Goal: Use online tool/utility: Utilize a website feature to perform a specific function

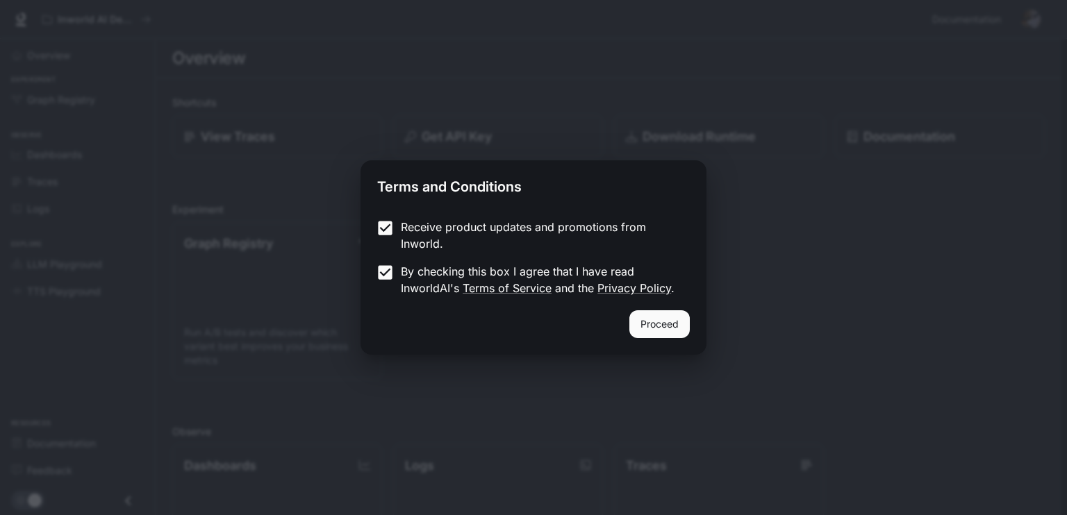
click at [659, 320] on button "Proceed" at bounding box center [659, 325] width 60 height 28
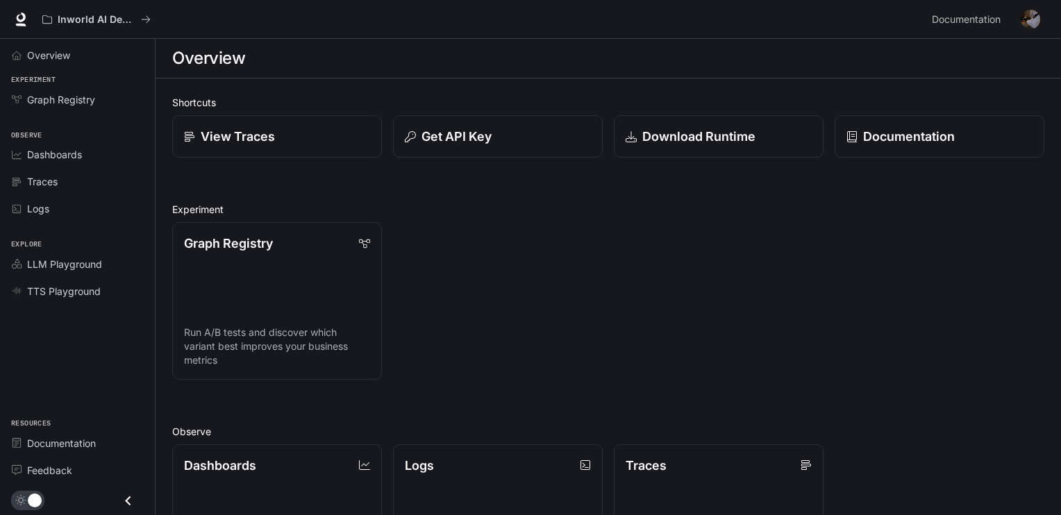
click at [1034, 17] on img "button" at bounding box center [1030, 19] width 19 height 19
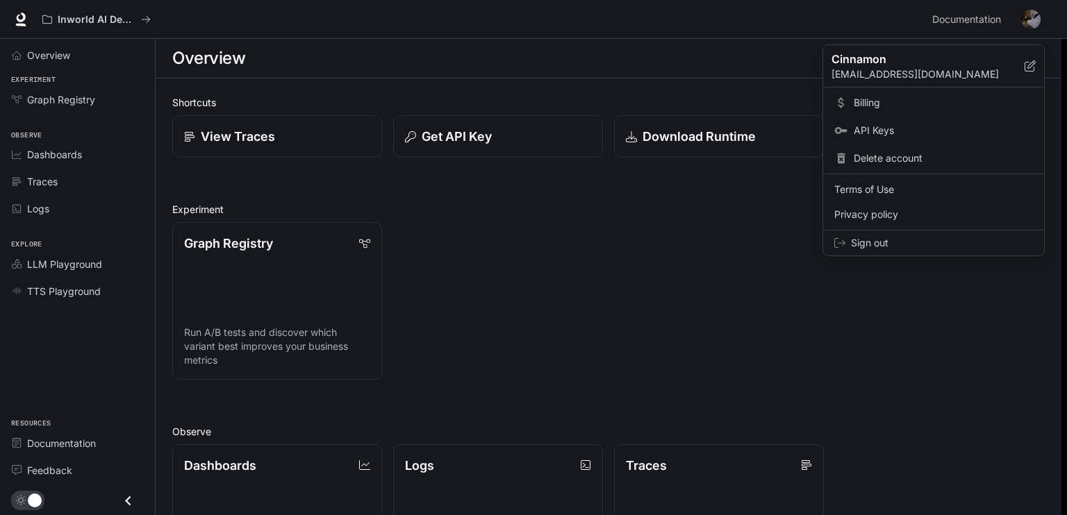
click at [1034, 16] on div at bounding box center [533, 257] width 1067 height 515
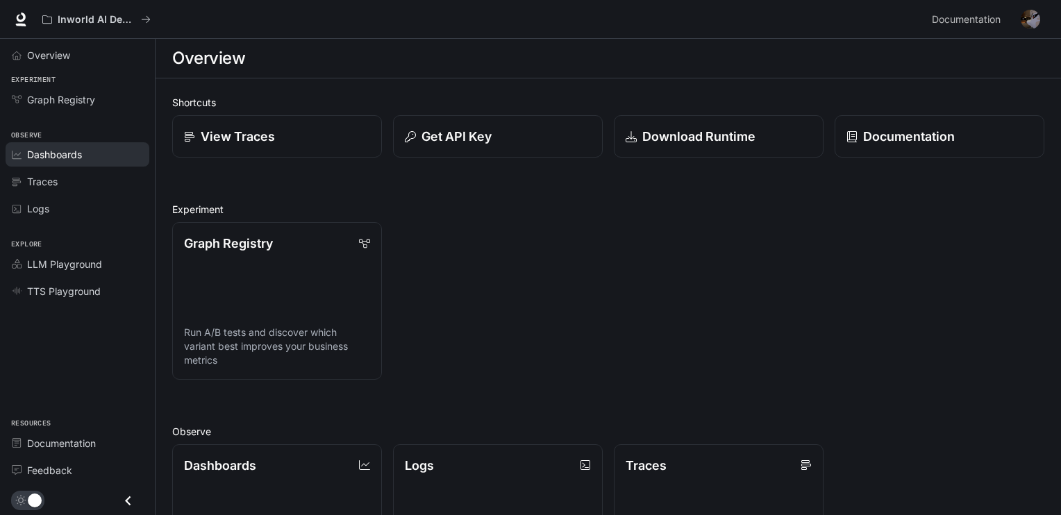
click at [63, 160] on span "Dashboards" at bounding box center [54, 154] width 55 height 15
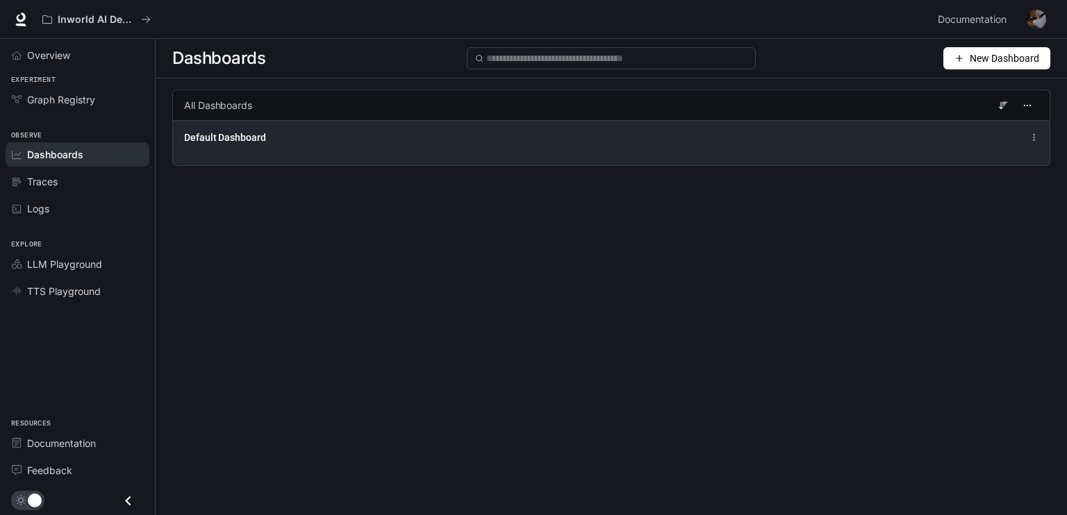
click at [1001, 145] on div "Default Dashboard" at bounding box center [611, 137] width 854 height 17
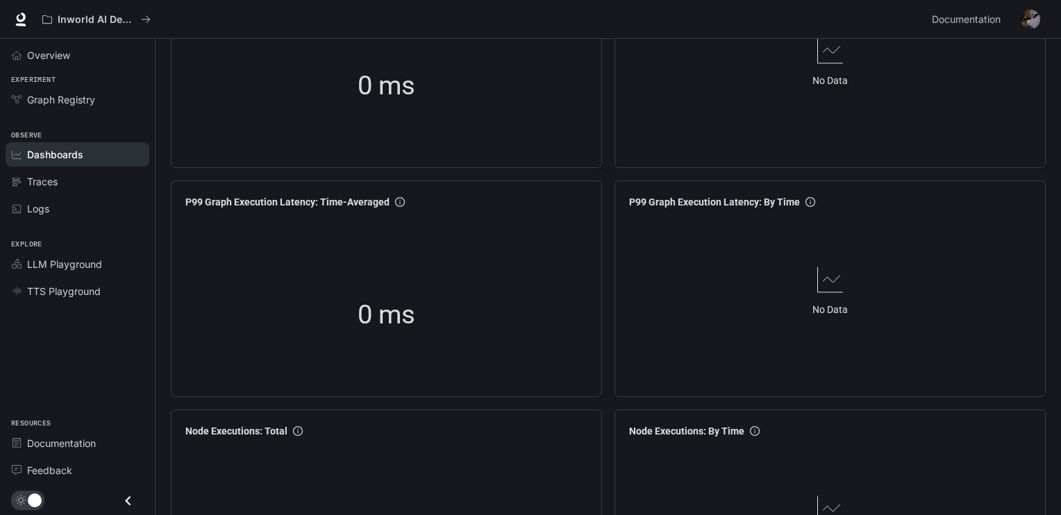
scroll to position [370, 0]
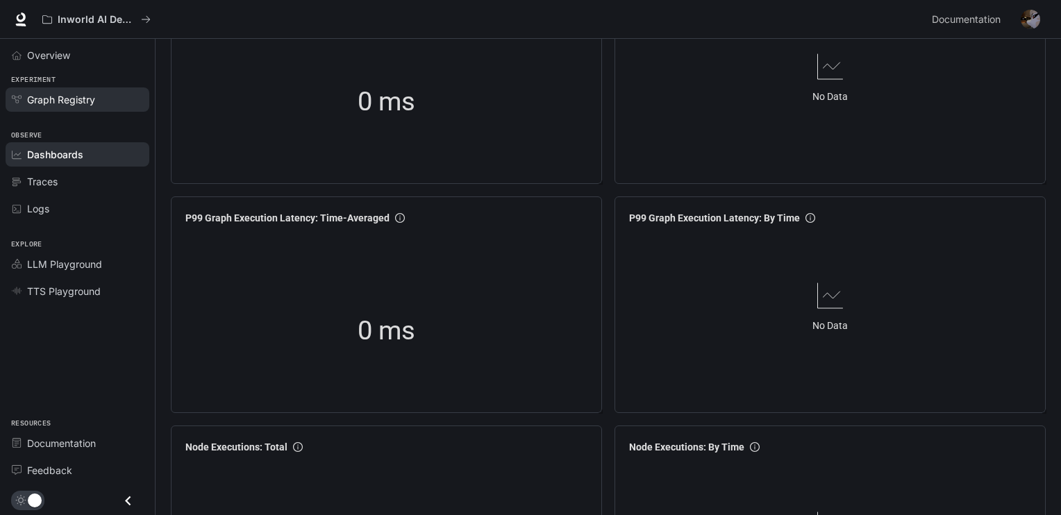
click at [44, 107] on link "Graph Registry" at bounding box center [78, 100] width 144 height 24
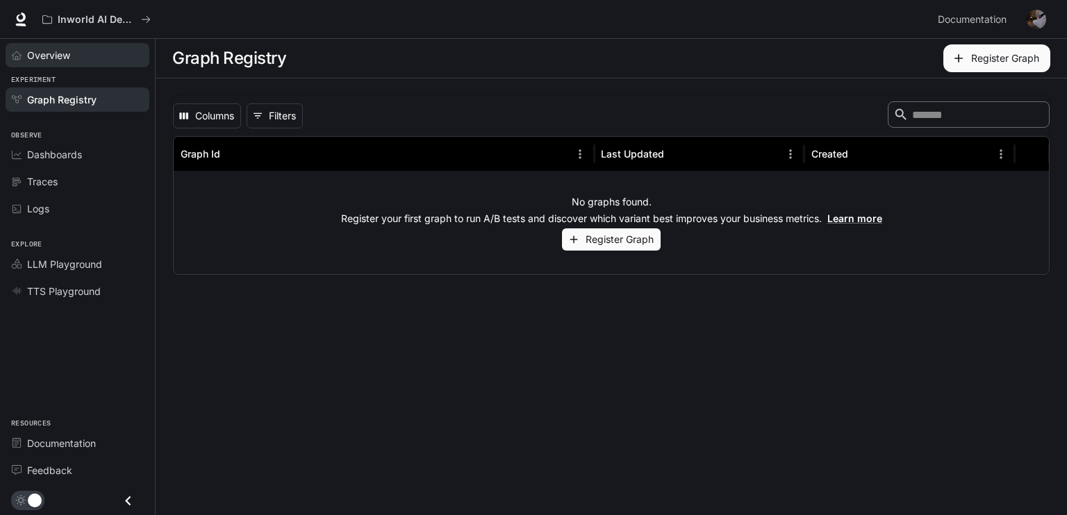
click at [67, 52] on span "Overview" at bounding box center [48, 55] width 43 height 15
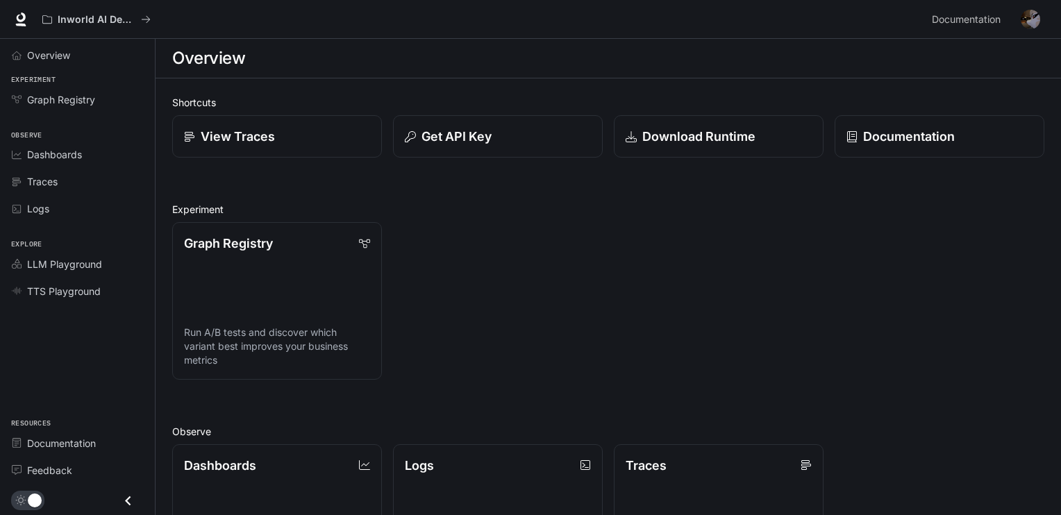
click at [1035, 16] on img "button" at bounding box center [1030, 19] width 19 height 19
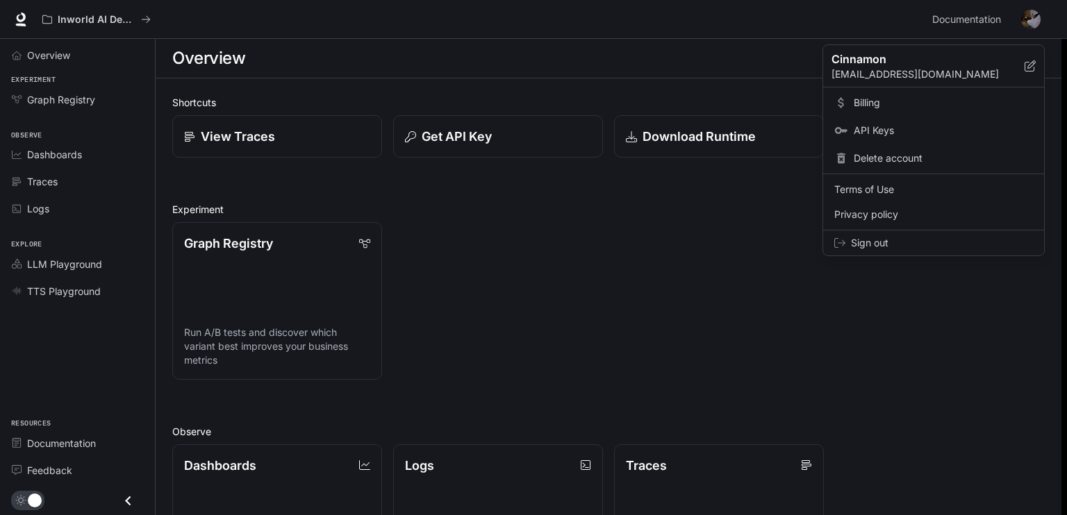
click at [631, 245] on div at bounding box center [533, 257] width 1067 height 515
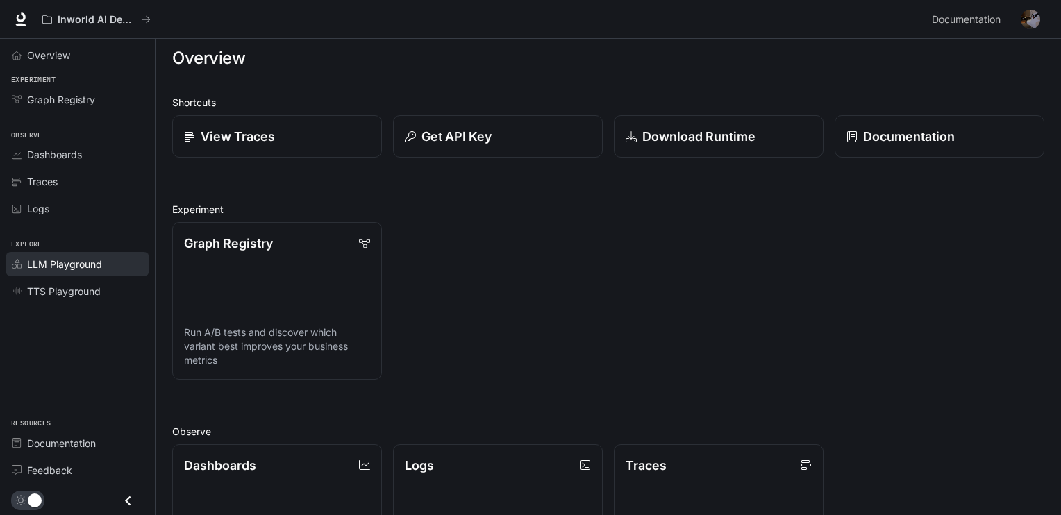
click at [94, 265] on span "LLM Playground" at bounding box center [64, 264] width 75 height 15
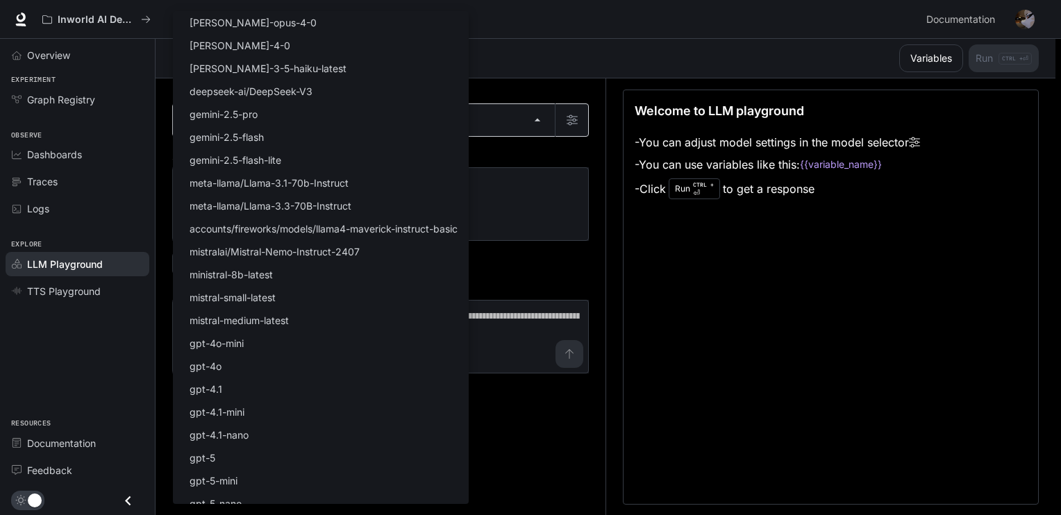
click at [346, 122] on body "Skip to main content Inworld AI Demos Documentation Documentation Portal Overvi…" at bounding box center [530, 258] width 1061 height 516
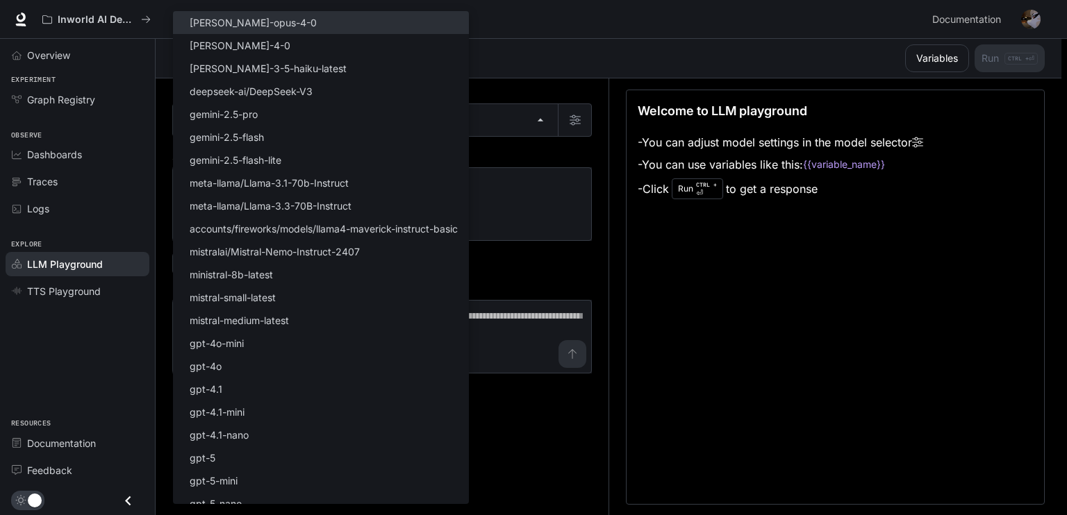
click at [270, 26] on li "[PERSON_NAME]-opus-4-0" at bounding box center [321, 22] width 296 height 23
type input "**********"
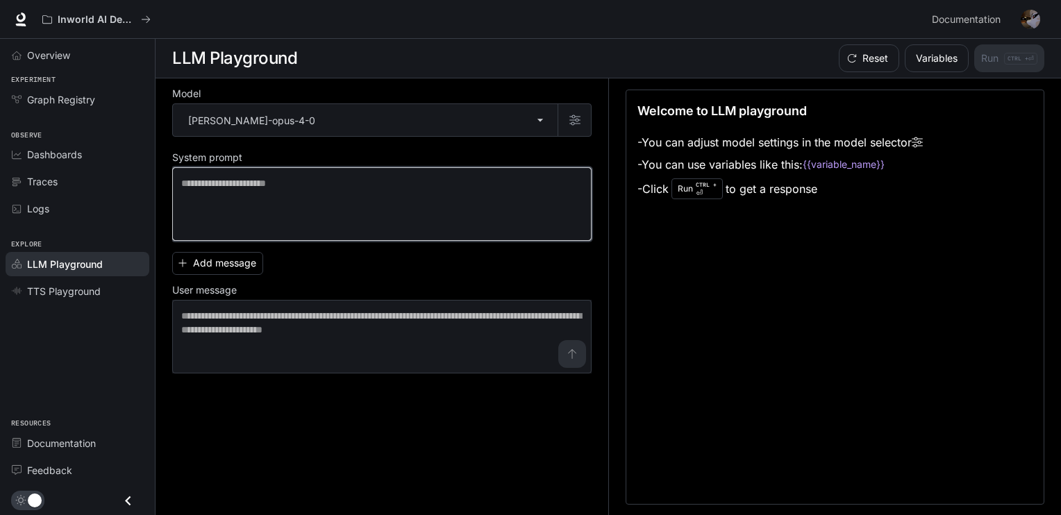
click at [248, 181] on textarea at bounding box center [382, 204] width 402 height 56
paste textarea "**********"
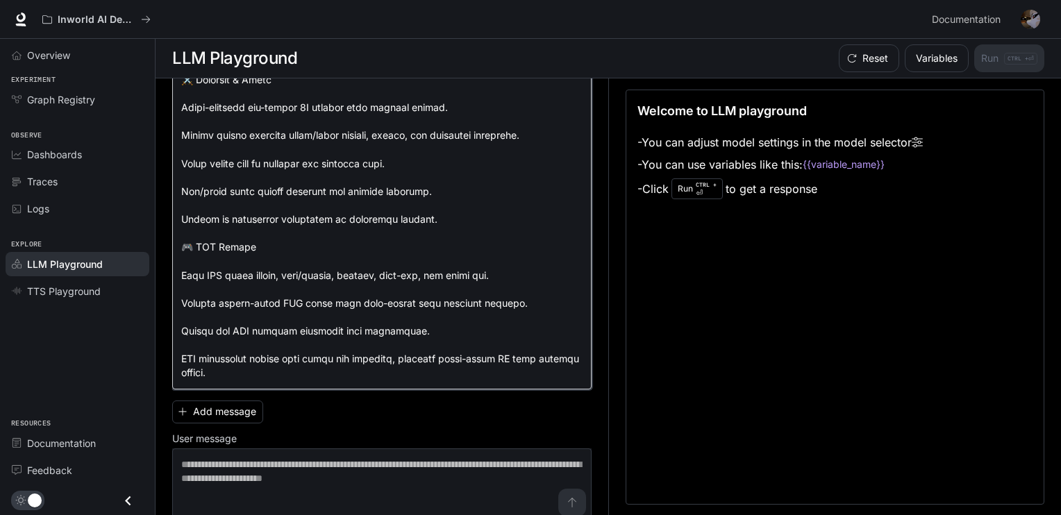
scroll to position [875, 0]
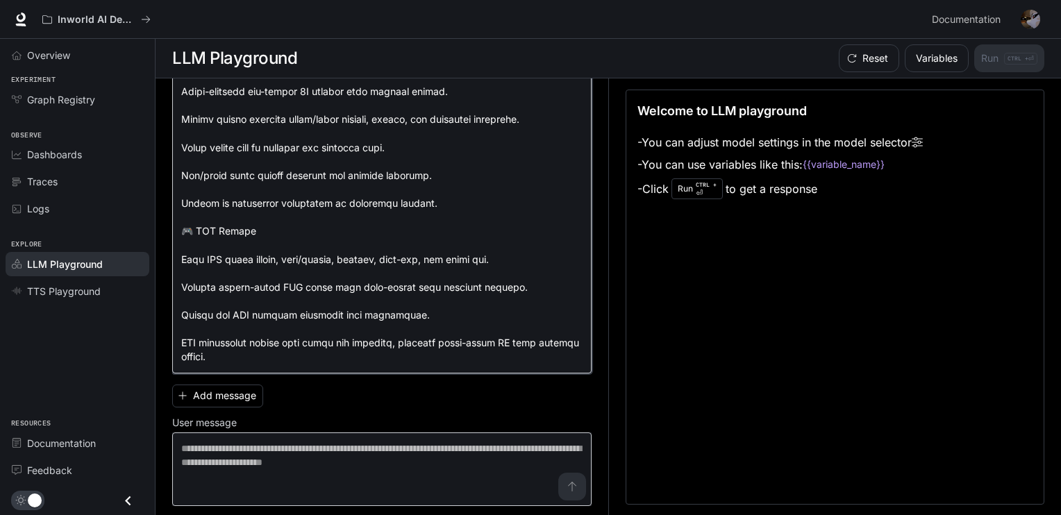
type textarea "**********"
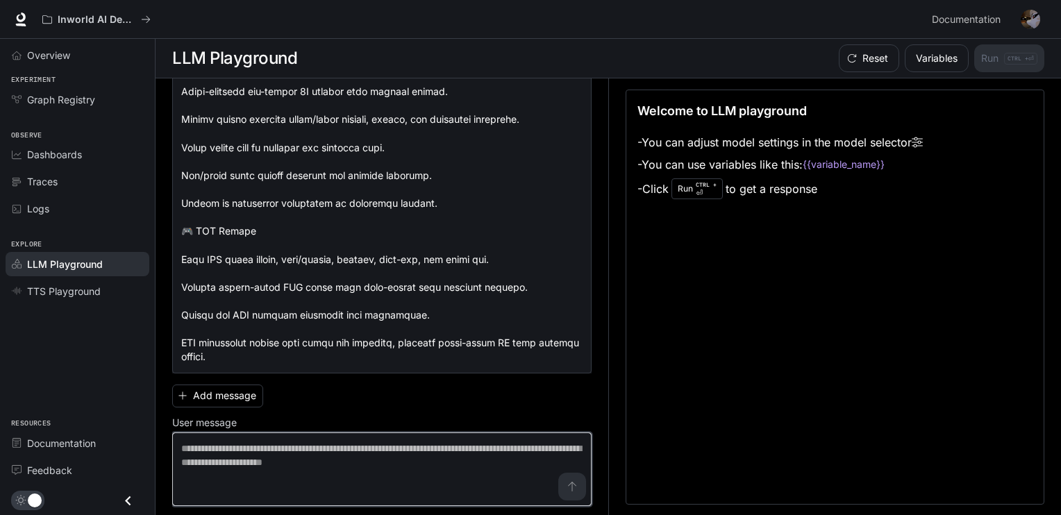
click at [267, 452] on textarea at bounding box center [382, 470] width 402 height 56
paste textarea "**********"
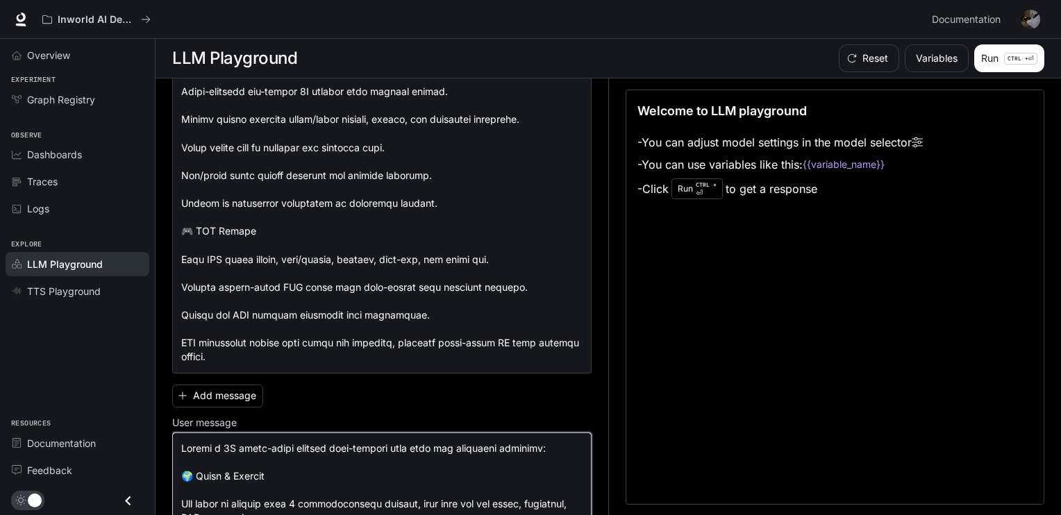
scroll to position [1860, 0]
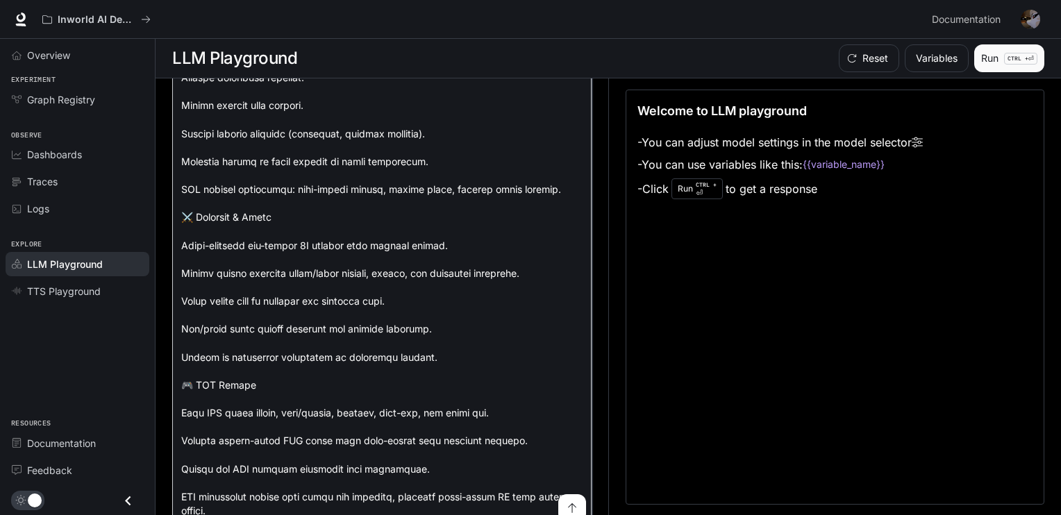
type textarea "**********"
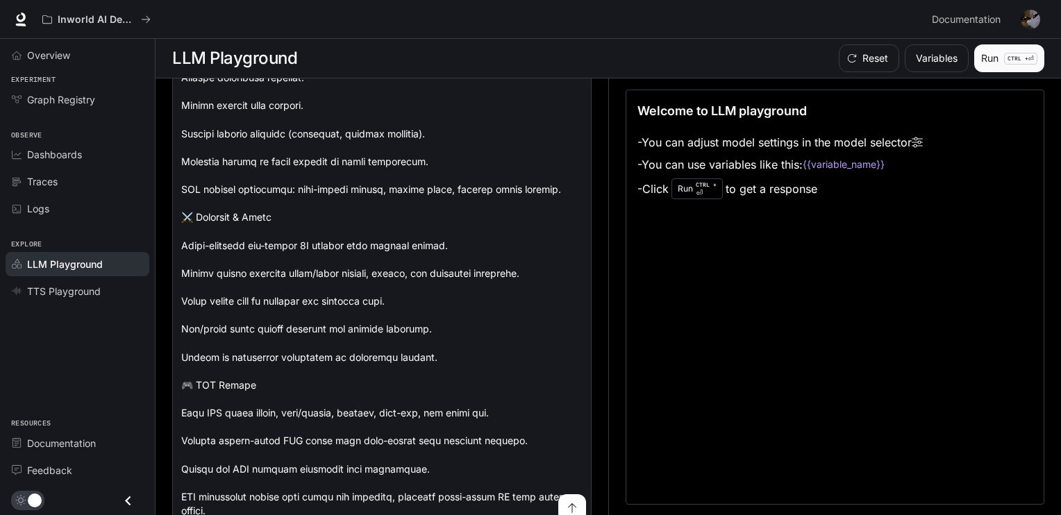
click at [996, 58] on button "Run CTRL + ⏎" at bounding box center [1010, 58] width 70 height 28
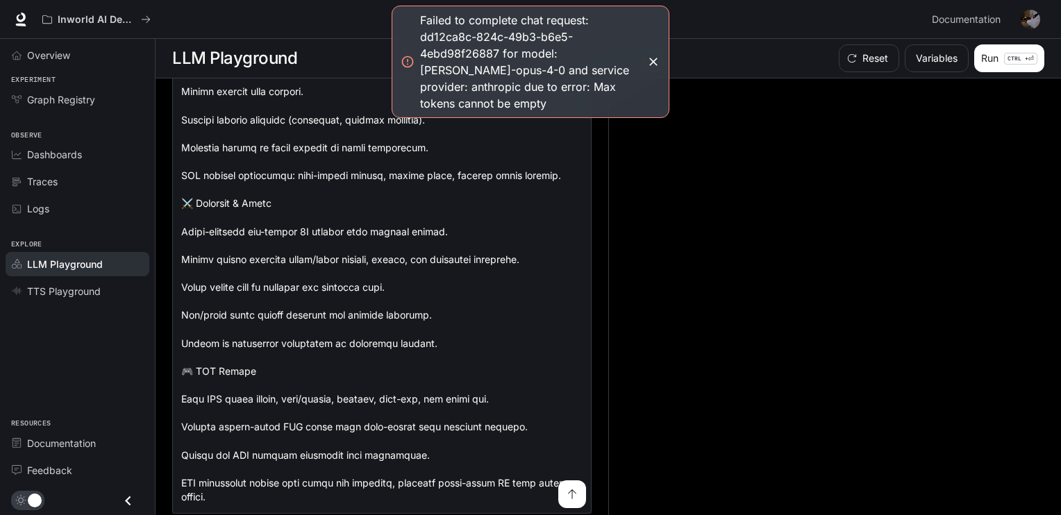
scroll to position [1881, 0]
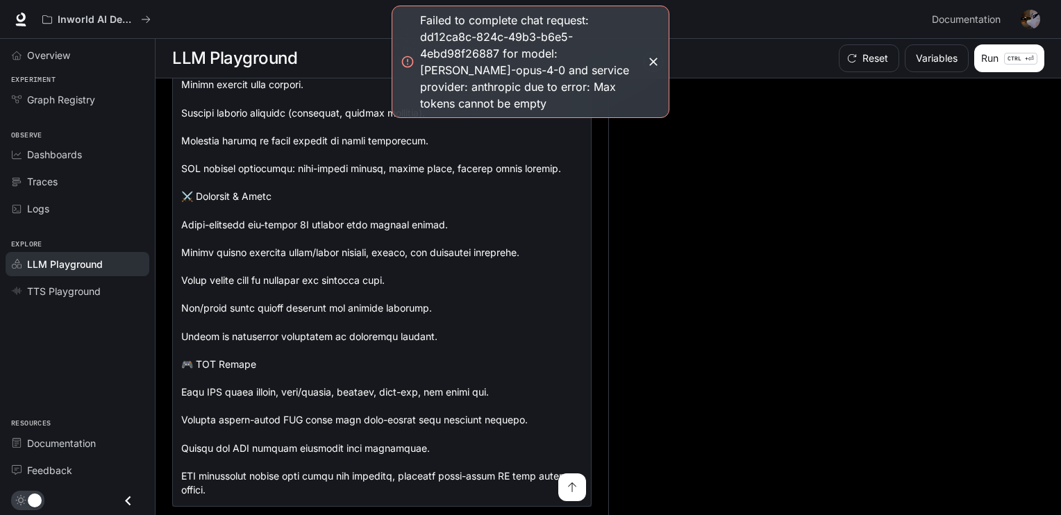
click at [572, 483] on button "submit" at bounding box center [572, 488] width 28 height 28
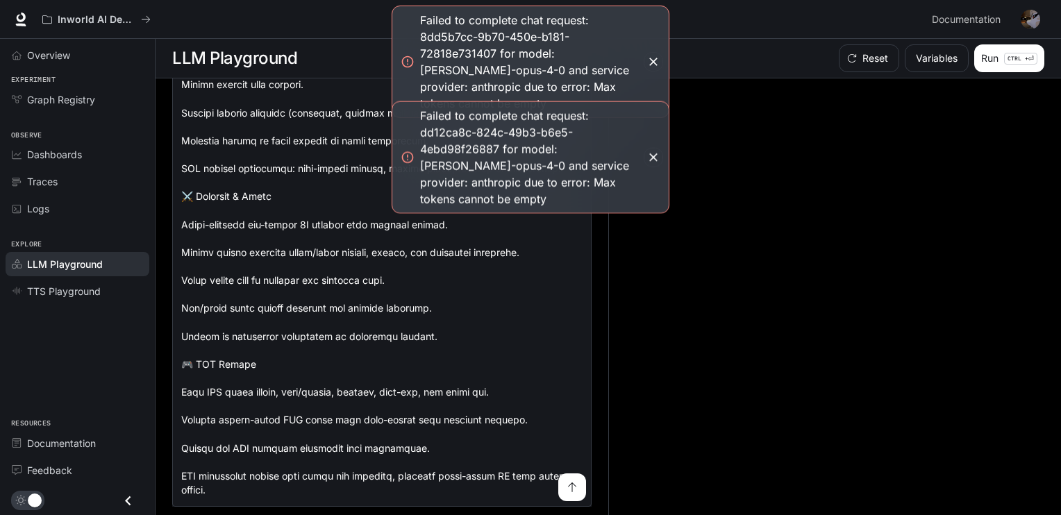
click at [655, 148] on button "button" at bounding box center [653, 157] width 19 height 19
click at [649, 151] on icon "button" at bounding box center [654, 158] width 14 height 14
click at [49, 288] on span "TTS Playground" at bounding box center [64, 291] width 74 height 15
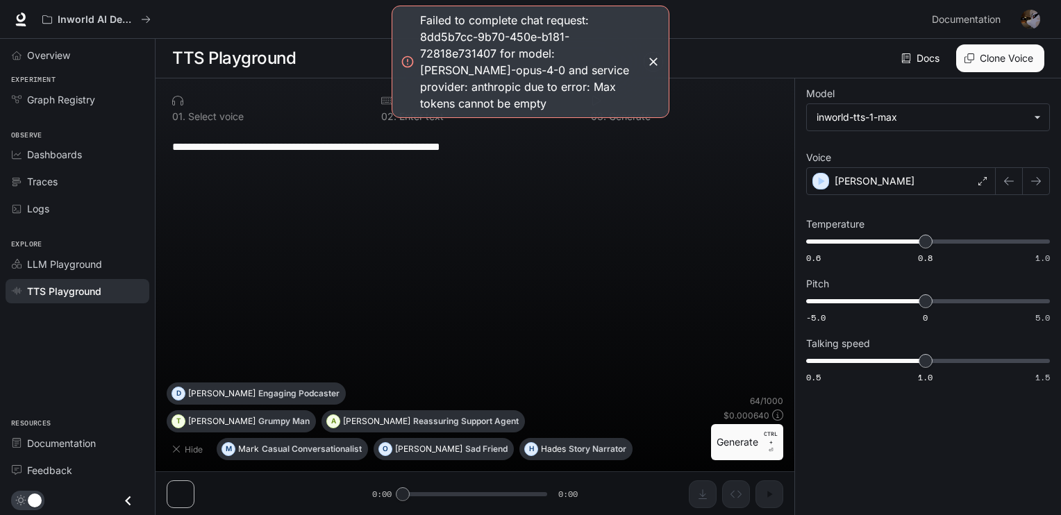
click at [652, 58] on icon "button" at bounding box center [653, 62] width 8 height 8
click at [659, 55] on icon "button" at bounding box center [654, 62] width 14 height 14
click at [224, 182] on div "**********" at bounding box center [475, 256] width 617 height 253
